Goal: Transaction & Acquisition: Book appointment/travel/reservation

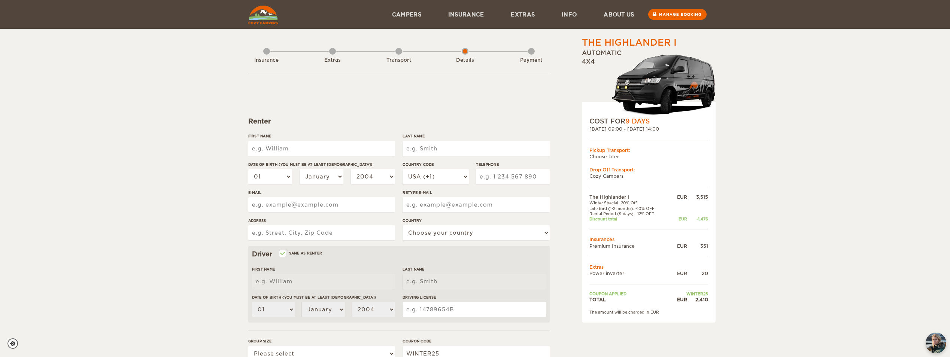
click at [332, 155] on div "First Name" at bounding box center [321, 147] width 147 height 28
click at [323, 150] on input "First Name" at bounding box center [321, 148] width 147 height 15
type input "[PERSON_NAME]"
type input "Jorge Enrique"
type input "Medina Ramirez"
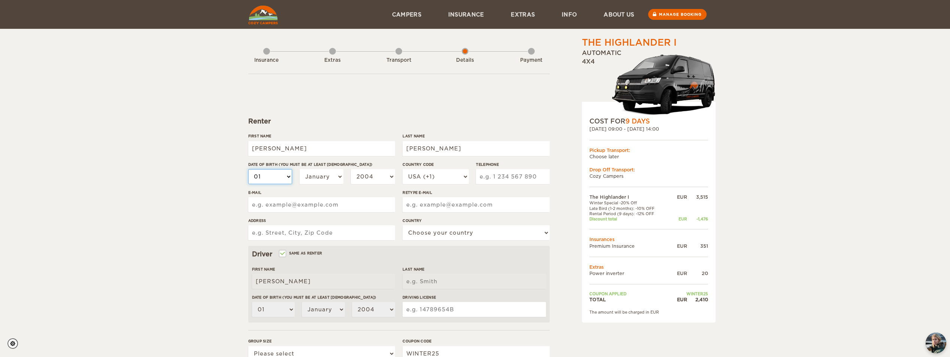
type input "Medina Ramirez"
click at [285, 178] on select "01 02 03 04 05 06 07 08 09 10 11 12 13 14 15 16 17 18 19 20 21 22 23 24 25 26 2…" at bounding box center [270, 176] width 44 height 15
select select "20"
click at [248, 169] on select "01 02 03 04 05 06 07 08 09 10 11 12 13 14 15 16 17 18 19 20 21 22 23 24 25 26 2…" at bounding box center [270, 176] width 44 height 15
select select "20"
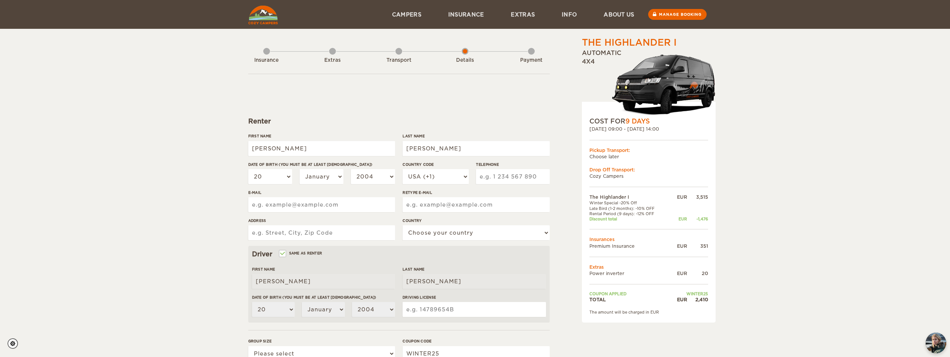
click at [318, 186] on div "01 02 03 04 05 06 07 08 09 10 11 12 13 14 15 16 17 18 19 20 21 22 23 24 25 26 2…" at bounding box center [321, 179] width 147 height 21
click at [319, 181] on select "January February March April May June July August September October November De…" at bounding box center [322, 176] width 44 height 15
select select "11"
click at [300, 169] on select "January February March April May June July August September October November De…" at bounding box center [322, 176] width 44 height 15
select select "11"
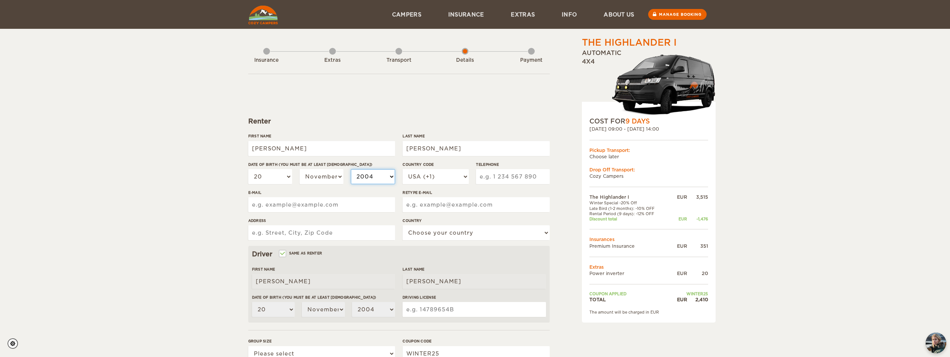
click at [380, 173] on select "2004 2003 2002 2001 2000 1999 1998 1997 1996 1995 1994 1993 1992 1991 1990 1989…" at bounding box center [373, 176] width 44 height 15
select select "1992"
click at [351, 169] on select "2004 2003 2002 2001 2000 1999 1998 1997 1996 1995 1994 1993 1992 1991 1990 1989…" at bounding box center [373, 176] width 44 height 15
select select "1992"
drag, startPoint x: 432, startPoint y: 175, endPoint x: 438, endPoint y: 181, distance: 8.2
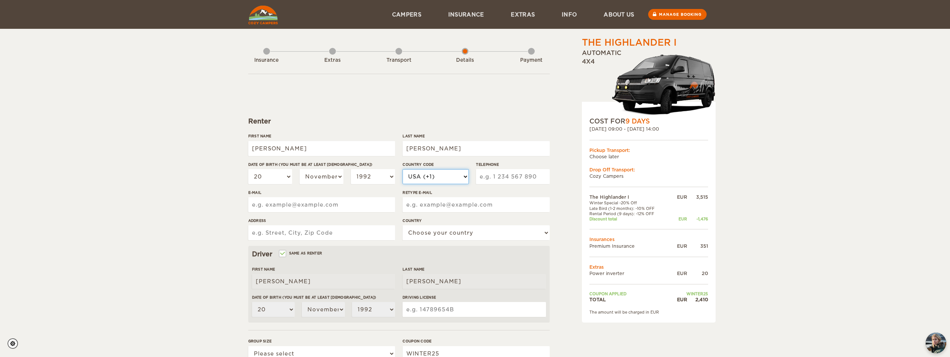
click at [432, 175] on select "USA (+1) UK (+44) Germany (+49) Algeria (+213) Andorra (+376) Angola (+244) Ang…" at bounding box center [436, 176] width 66 height 15
select select "52"
click at [403, 169] on select "USA (+1) UK (+44) Germany (+49) Algeria (+213) Andorra (+376) Angola (+244) Ang…" at bounding box center [436, 176] width 66 height 15
click at [497, 176] on input "Telephone" at bounding box center [512, 176] width 73 height 15
type input "5512390522"
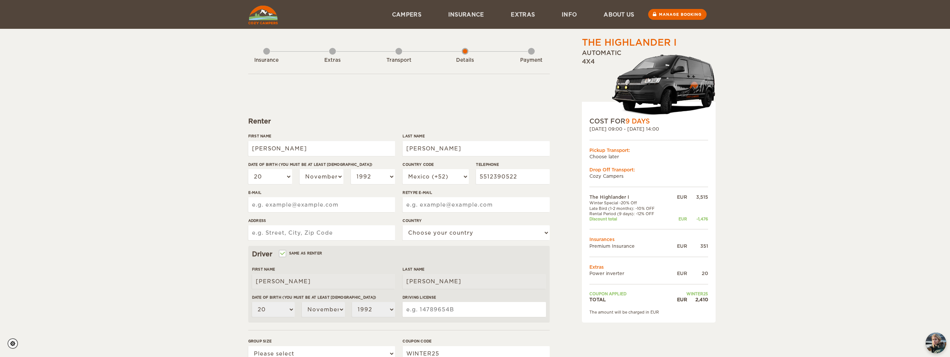
click at [299, 202] on input "E-mail" at bounding box center [321, 204] width 147 height 15
type input "enriquemedinar@live.com.mx"
select select "133"
drag, startPoint x: 324, startPoint y: 230, endPoint x: 336, endPoint y: 237, distance: 13.6
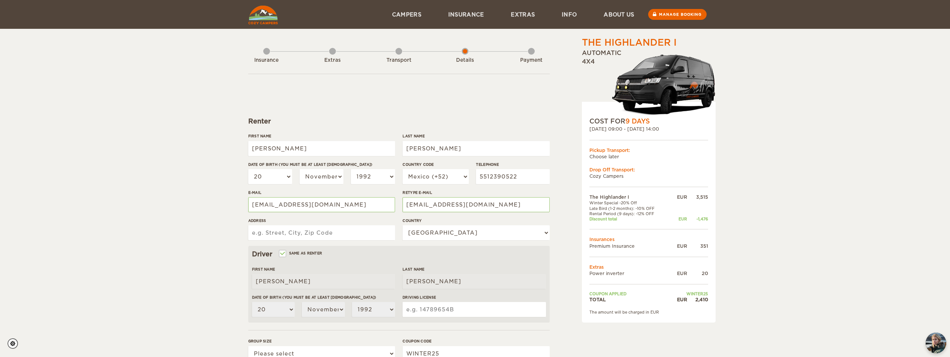
click at [325, 230] on input "Address" at bounding box center [321, 232] width 147 height 15
type input "Av Mexico 46 Aculco Iztapalapa 09410 Ciudad de Mexico"
click at [165, 252] on div "The Highlander I Expand Collapse Total 2,410 EUR Automatic 4x4 COST FOR 9 Days …" at bounding box center [475, 243] width 950 height 487
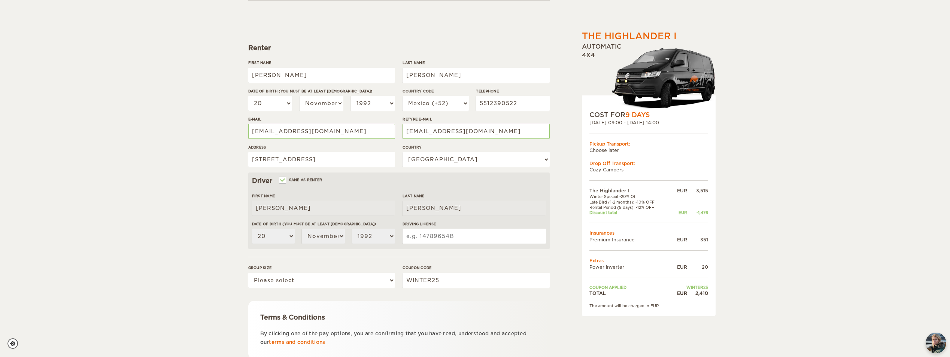
scroll to position [75, 0]
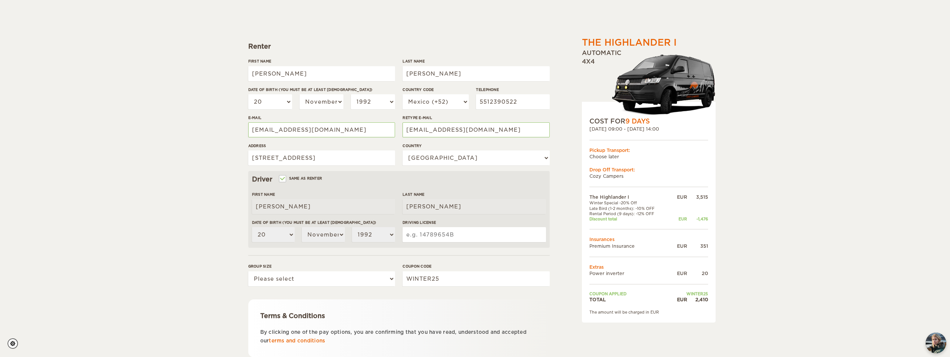
click at [456, 229] on input "Driving License" at bounding box center [474, 234] width 143 height 15
type input "18117336"
click at [359, 288] on div "Group size Please select 1 2" at bounding box center [321, 278] width 147 height 28
click at [356, 280] on select "Please select 1 2" at bounding box center [321, 279] width 147 height 15
select select "2"
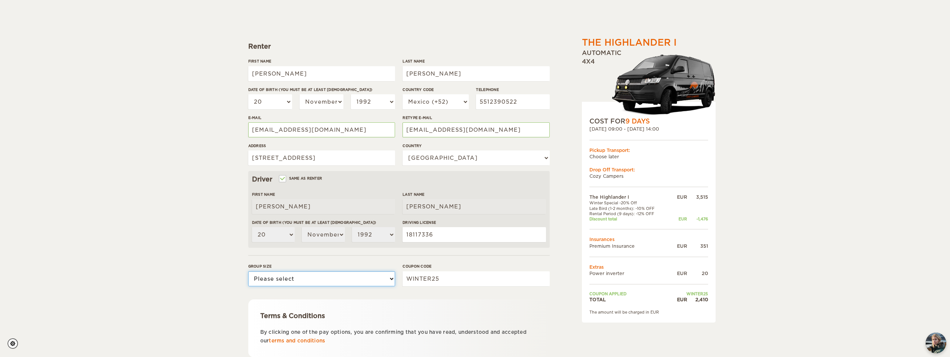
click at [248, 272] on select "Please select 1 2" at bounding box center [321, 279] width 147 height 15
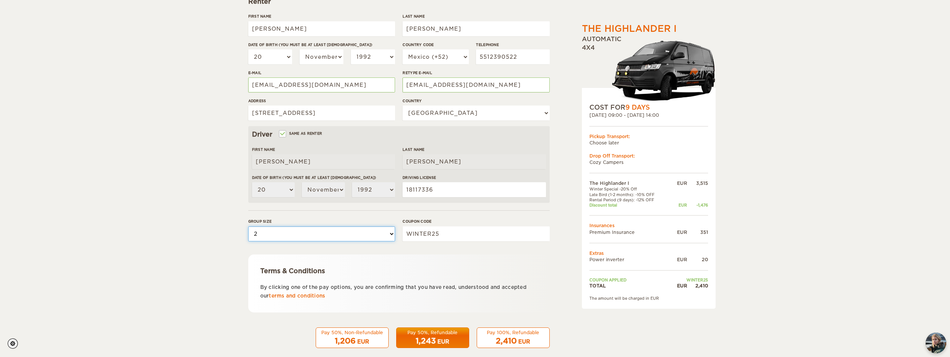
scroll to position [130, 0]
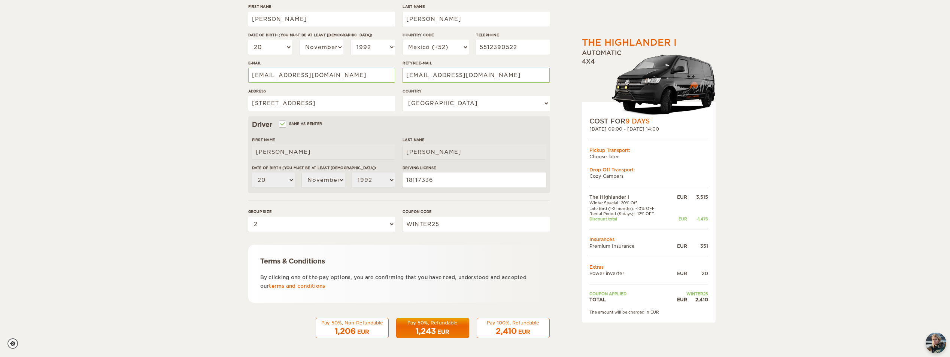
click at [438, 330] on div "EUR" at bounding box center [443, 331] width 12 height 7
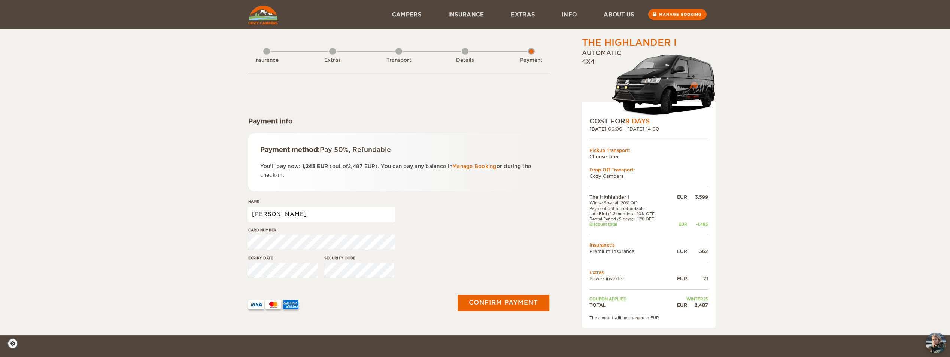
click at [369, 216] on input "Jorge Enrique" at bounding box center [321, 214] width 147 height 15
type input "Jorge Enrique Medina Ramirez"
drag, startPoint x: 357, startPoint y: 212, endPoint x: 352, endPoint y: 214, distance: 5.7
click at [352, 214] on input "Jorge Enrique Medina Ramirez" at bounding box center [321, 214] width 147 height 15
click at [430, 217] on div "Name Jorge Enrique Medina Ramirez" at bounding box center [398, 213] width 301 height 28
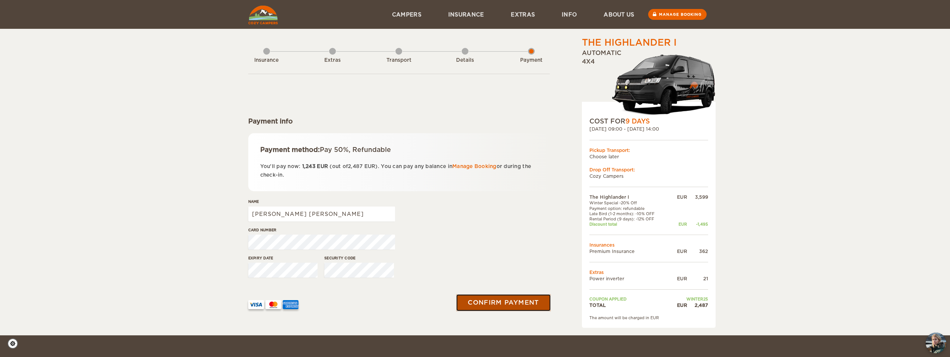
click at [500, 300] on button "Confirm payment" at bounding box center [504, 303] width 94 height 17
click at [936, 337] on img "chat-button" at bounding box center [936, 343] width 22 height 22
